Goal: Task Accomplishment & Management: Use online tool/utility

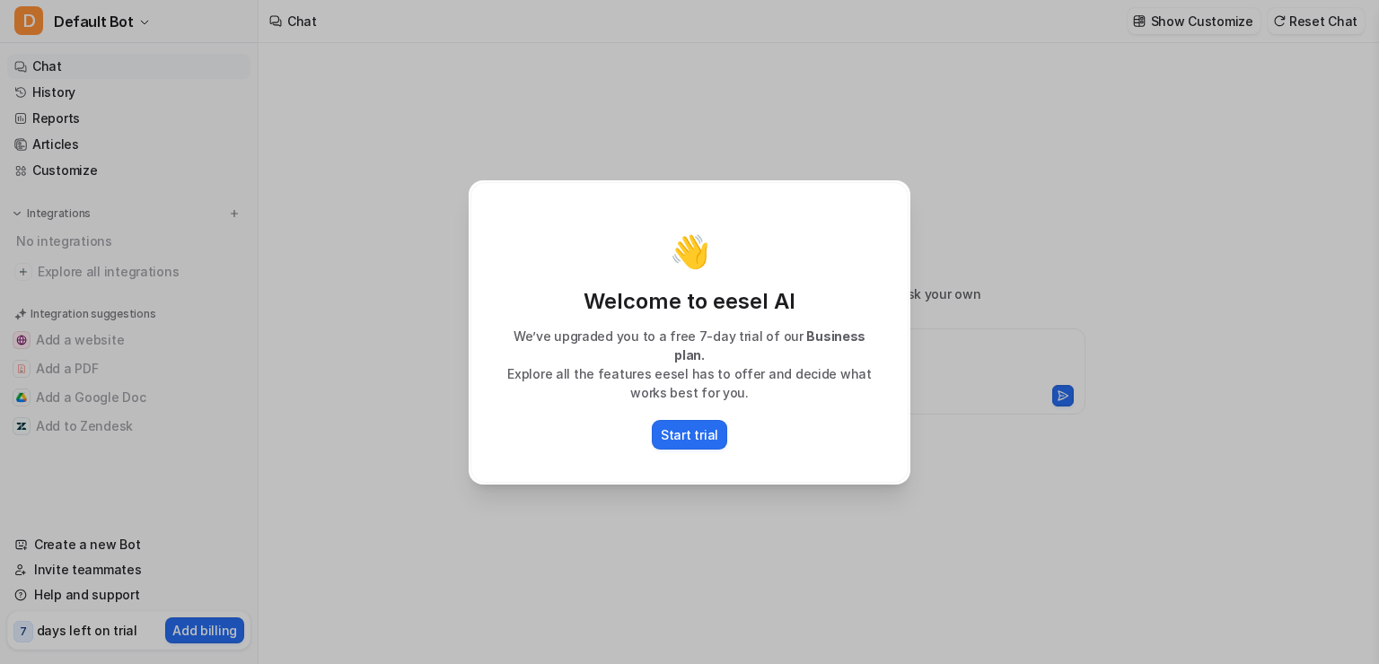
click at [952, 450] on div "👋 Welcome to eesel AI We’ve upgraded you to a free 7-day trial of our Business …" at bounding box center [689, 332] width 1379 height 664
type textarea "**********"
click at [703, 426] on p "Start trial" at bounding box center [689, 435] width 57 height 19
